Goal: Information Seeking & Learning: Learn about a topic

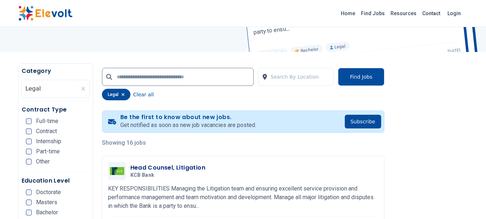
scroll to position [105, 0]
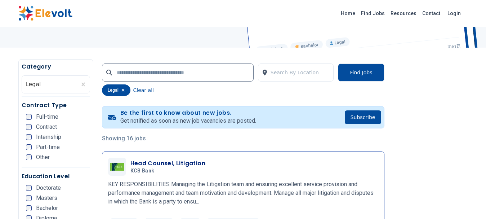
click at [162, 163] on h3 "Head Counsel, Litigation" at bounding box center [167, 163] width 75 height 9
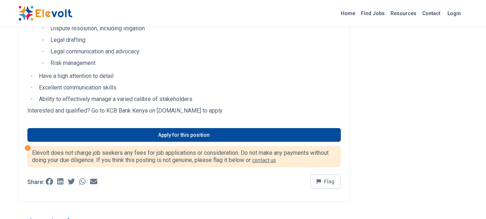
scroll to position [370, 0]
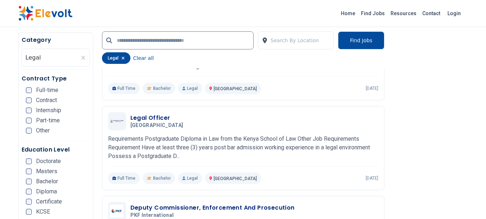
scroll to position [719, 0]
